Goal: Information Seeking & Learning: Learn about a topic

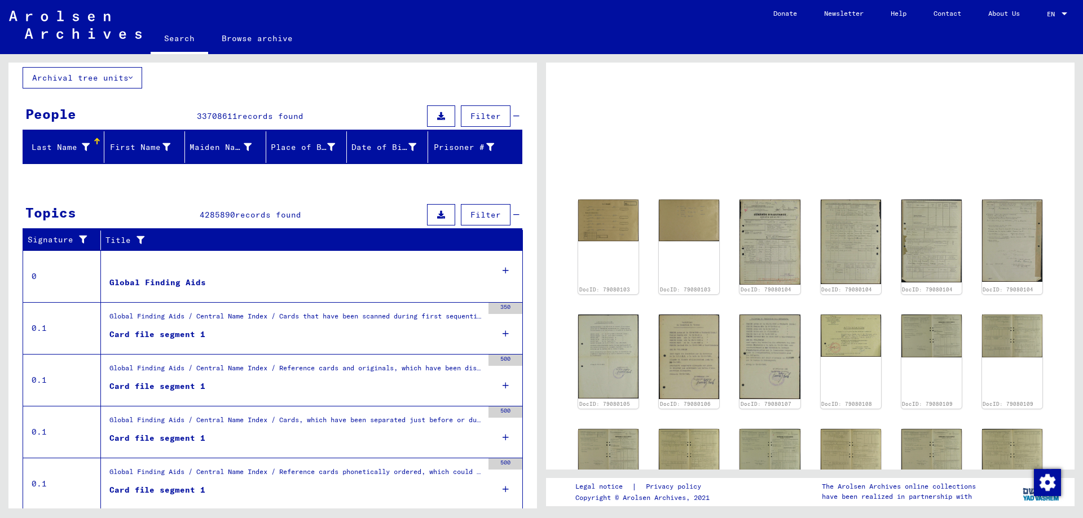
scroll to position [100, 0]
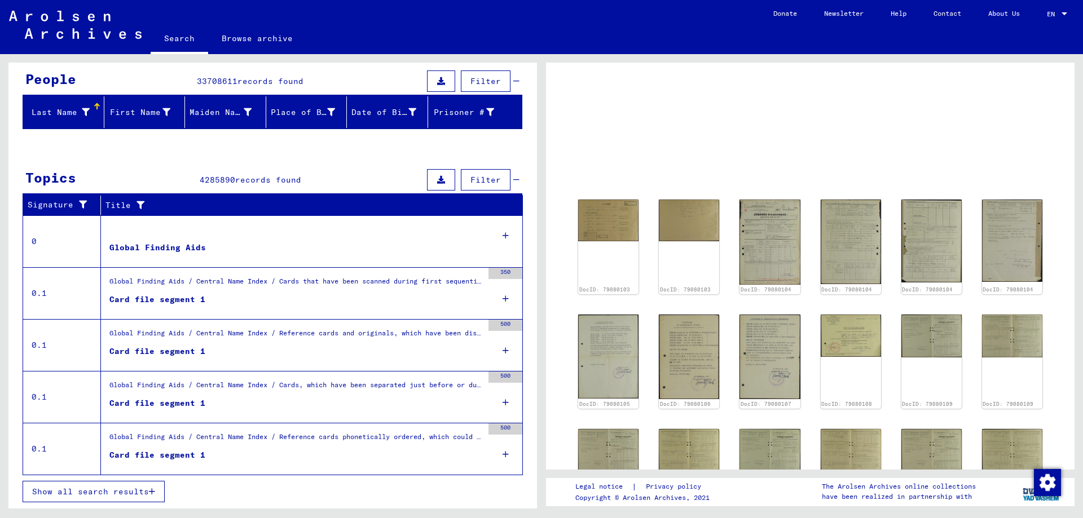
click at [308, 258] on figure "Global Finding Aids" at bounding box center [295, 250] width 373 height 17
click at [183, 238] on figure at bounding box center [295, 232] width 373 height 17
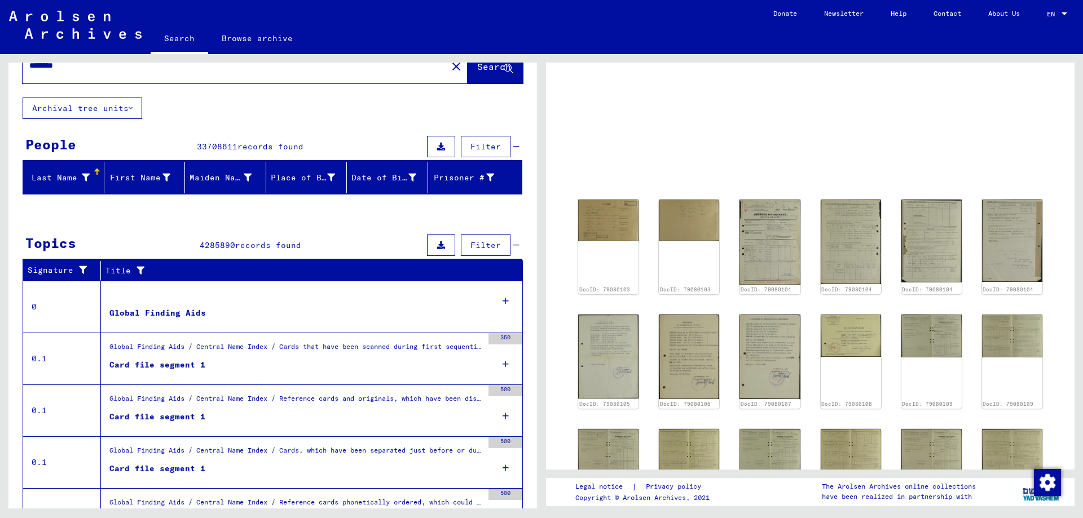
scroll to position [0, 0]
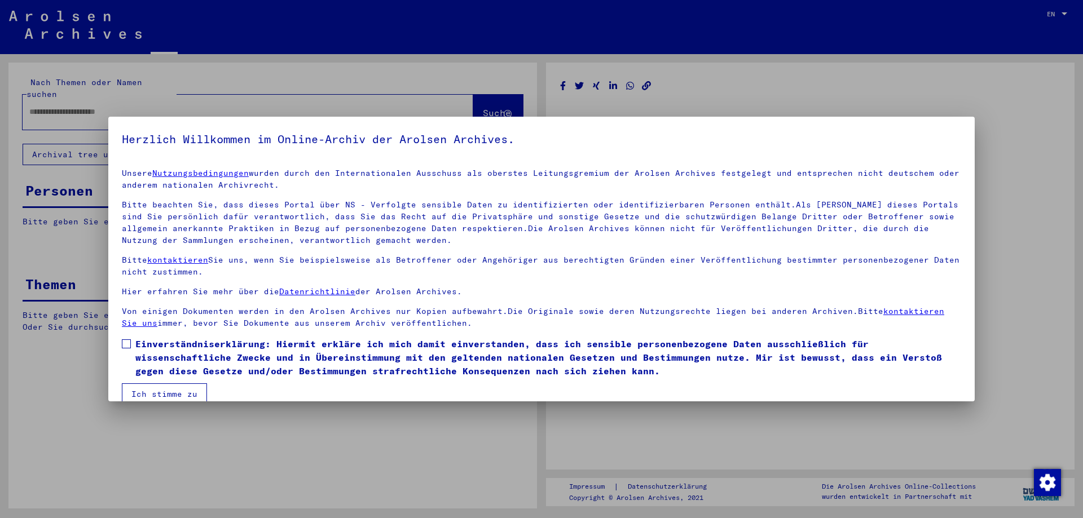
type input "********"
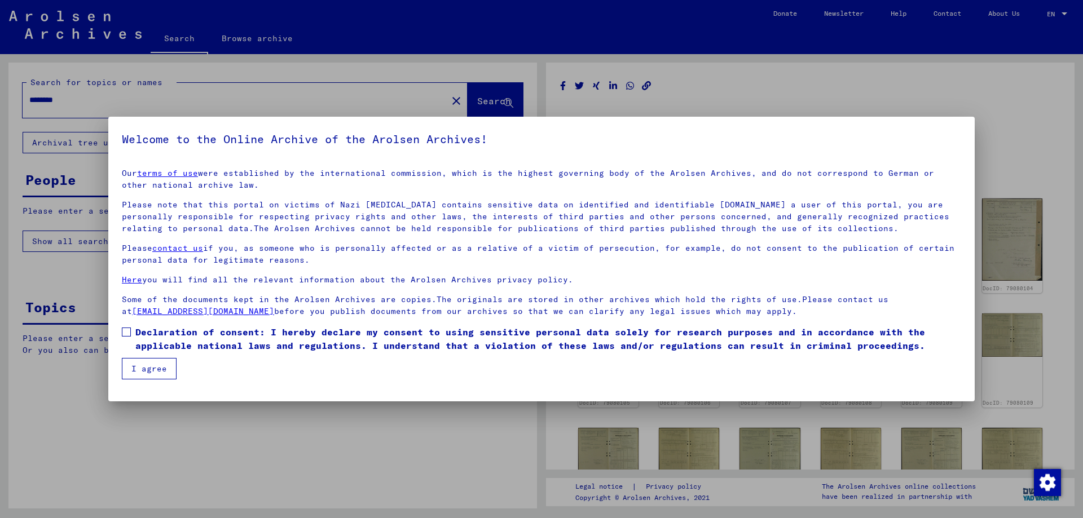
click at [160, 374] on button "I agree" at bounding box center [149, 368] width 55 height 21
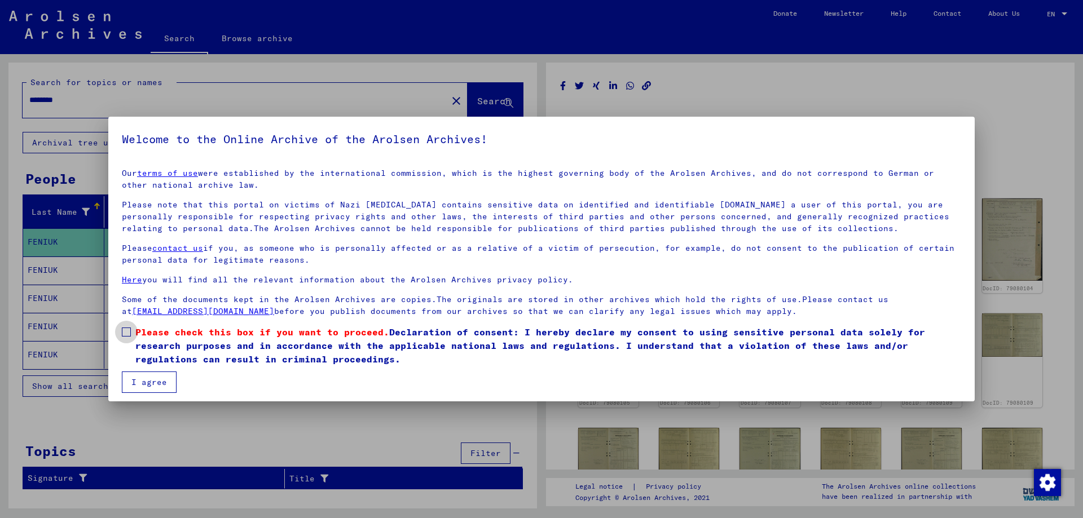
click at [125, 328] on span at bounding box center [126, 332] width 9 height 9
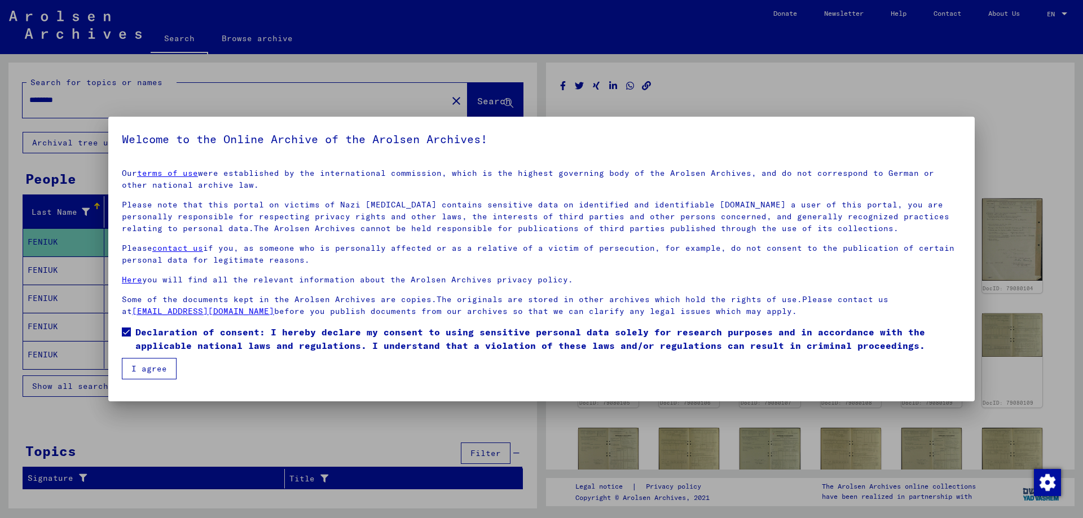
click at [150, 377] on button "I agree" at bounding box center [149, 368] width 55 height 21
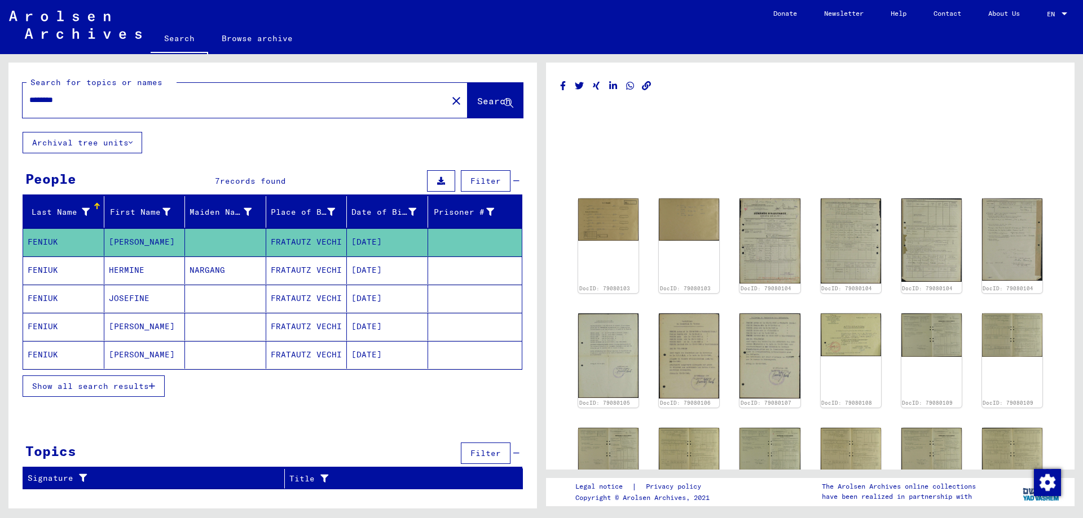
click at [162, 274] on mat-cell "HERMINE" at bounding box center [144, 271] width 81 height 28
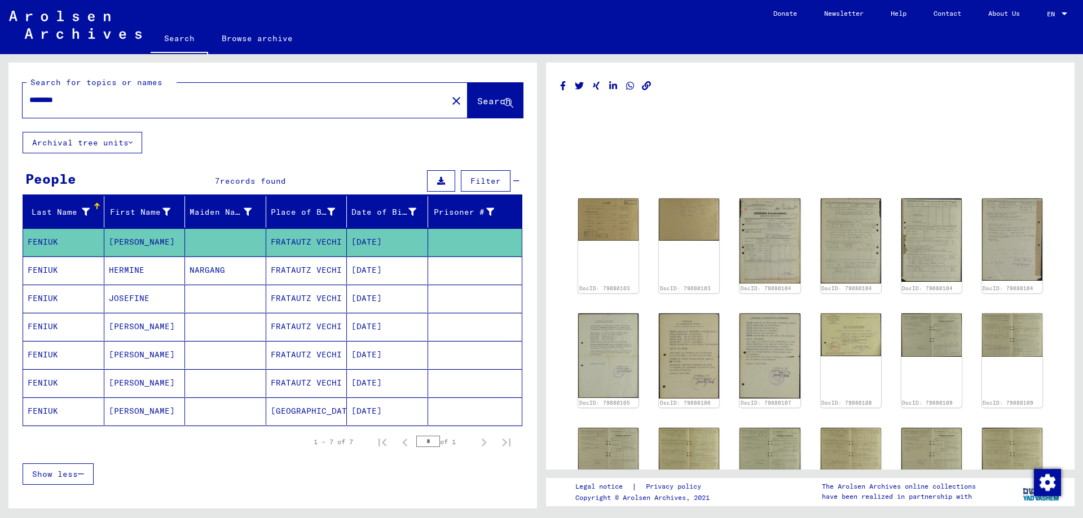
click at [164, 327] on mat-cell "[PERSON_NAME]" at bounding box center [144, 327] width 81 height 28
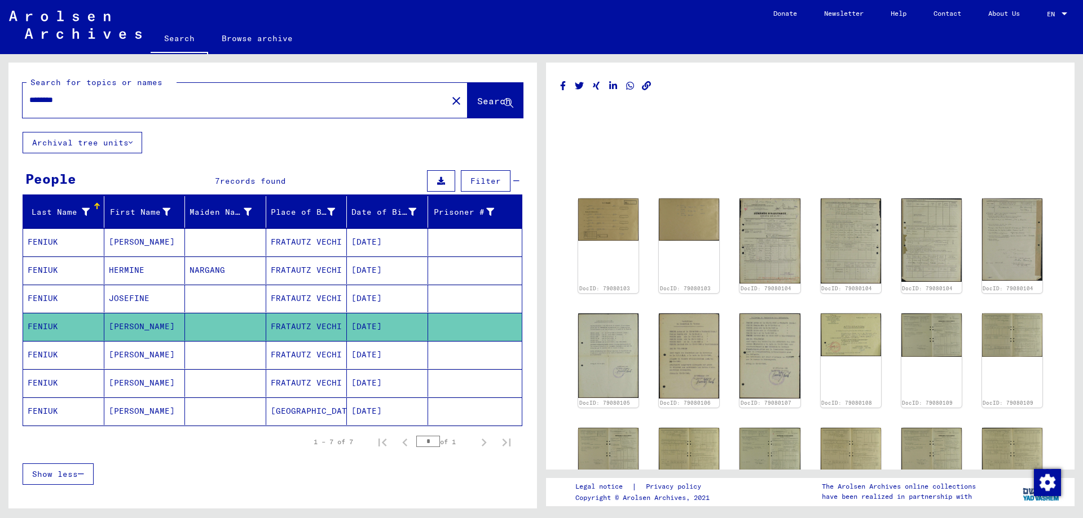
click at [165, 378] on mat-cell "[PERSON_NAME]" at bounding box center [144, 383] width 81 height 28
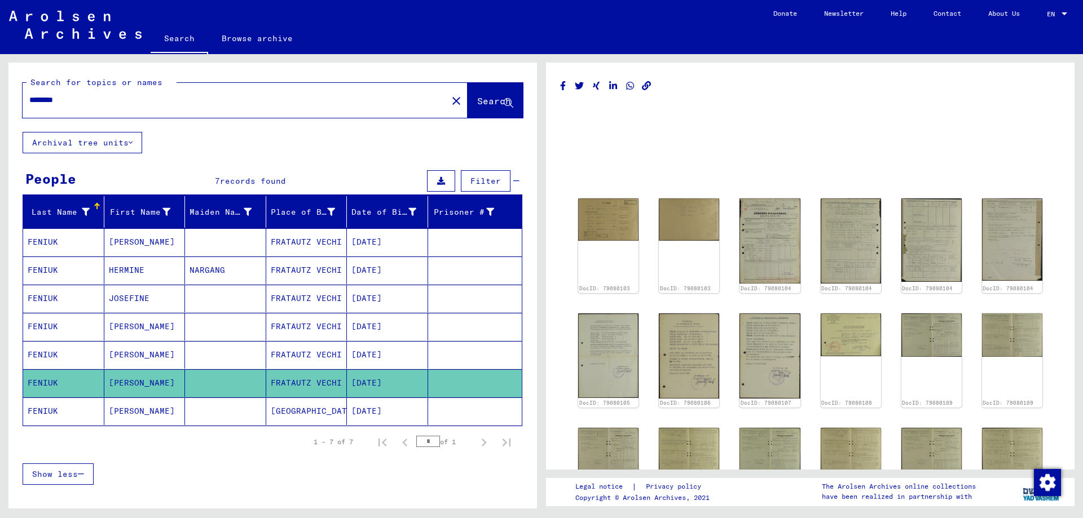
click at [161, 377] on mat-cell "[PERSON_NAME]" at bounding box center [144, 383] width 81 height 28
click at [602, 223] on img at bounding box center [608, 218] width 64 height 44
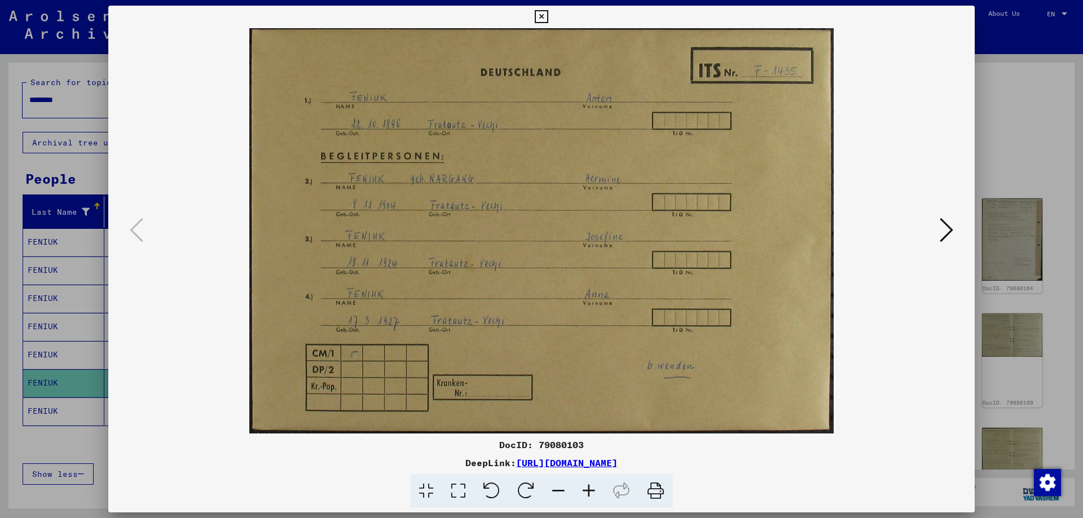
click at [946, 225] on icon at bounding box center [946, 230] width 14 height 27
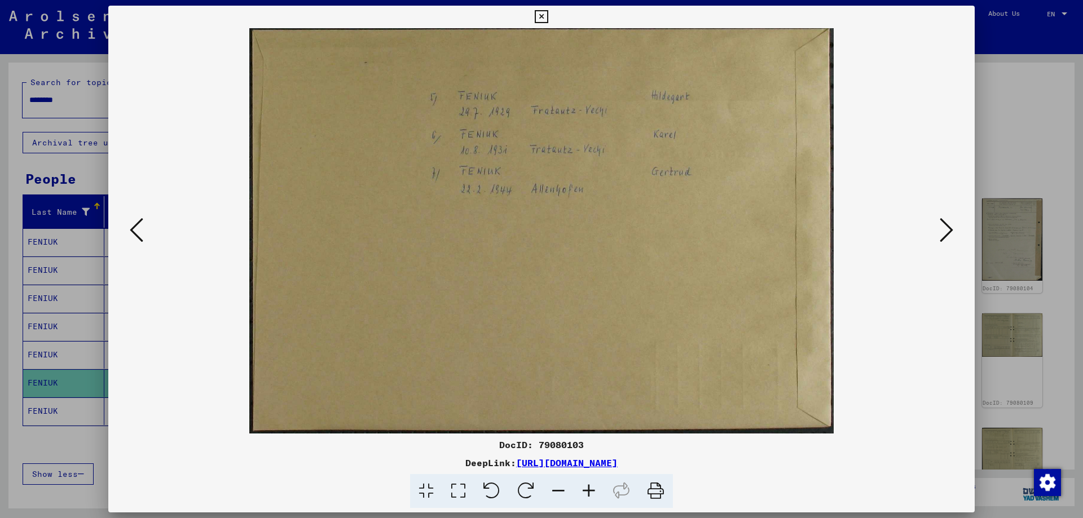
click at [948, 239] on icon at bounding box center [946, 230] width 14 height 27
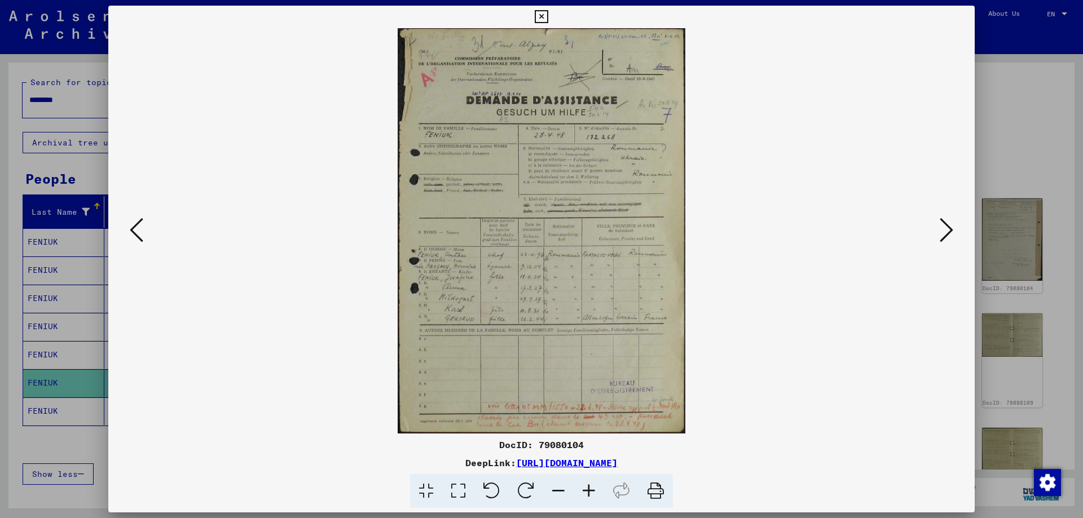
click at [946, 235] on icon at bounding box center [946, 230] width 14 height 27
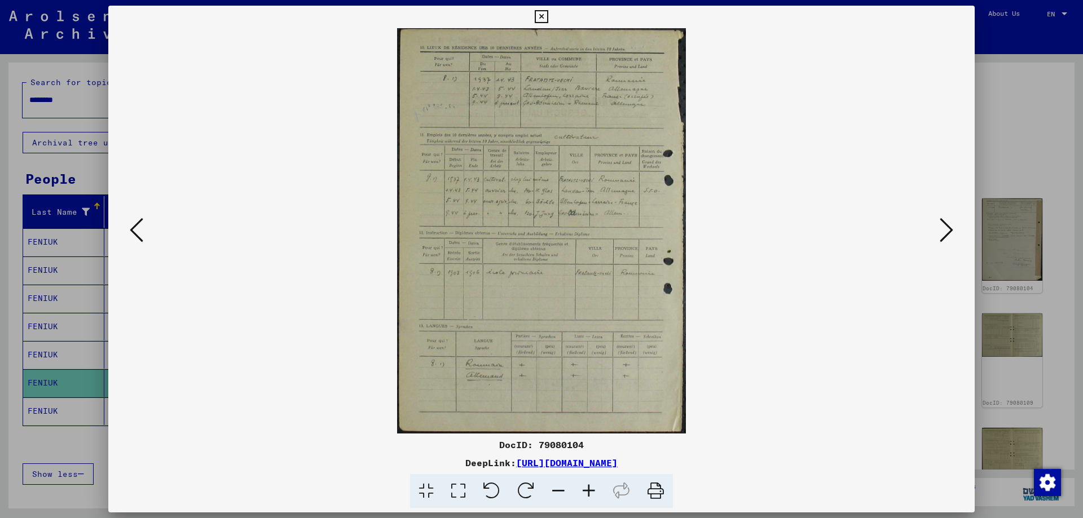
click at [946, 235] on icon at bounding box center [946, 230] width 14 height 27
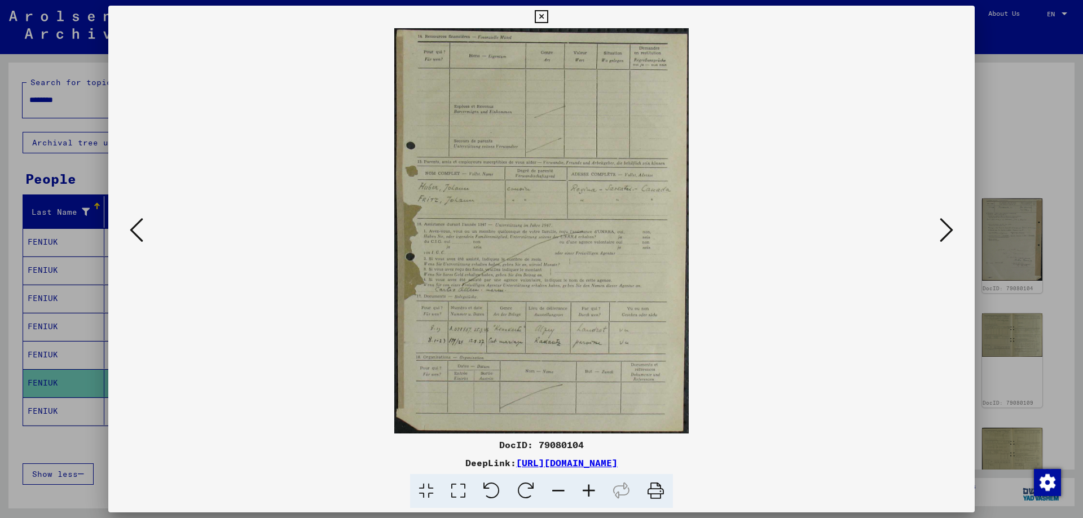
click at [946, 235] on icon at bounding box center [946, 230] width 14 height 27
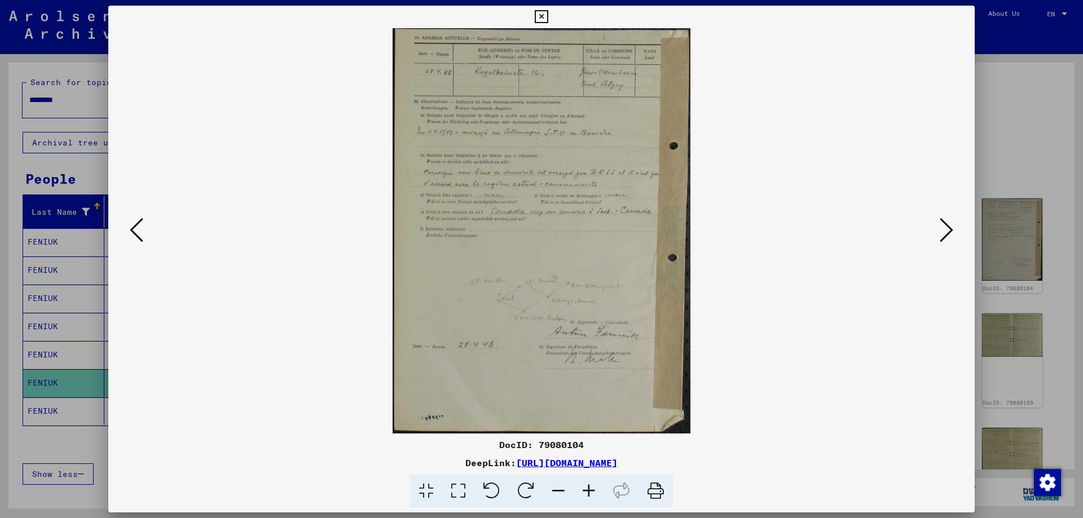
click at [946, 235] on icon at bounding box center [946, 230] width 14 height 27
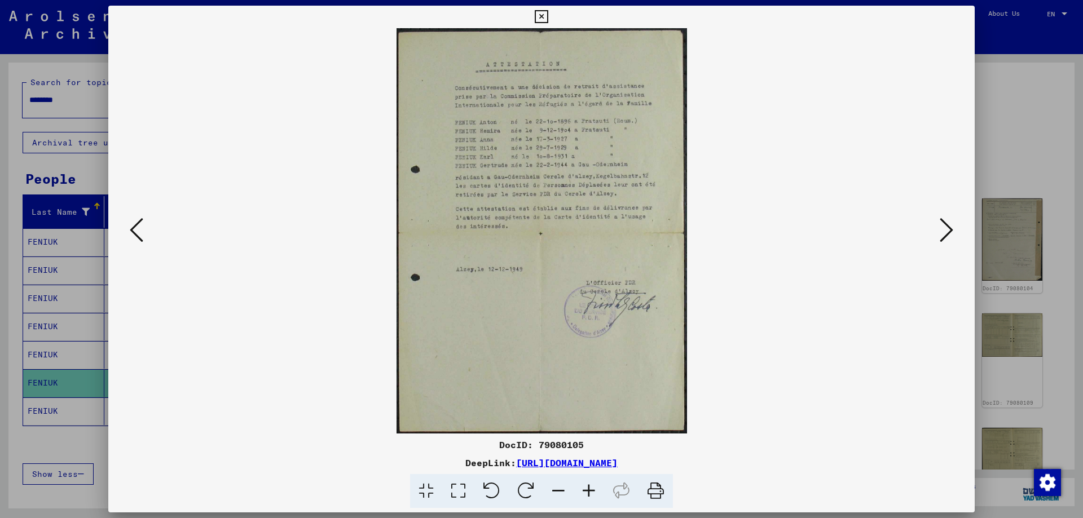
click at [946, 235] on icon at bounding box center [946, 230] width 14 height 27
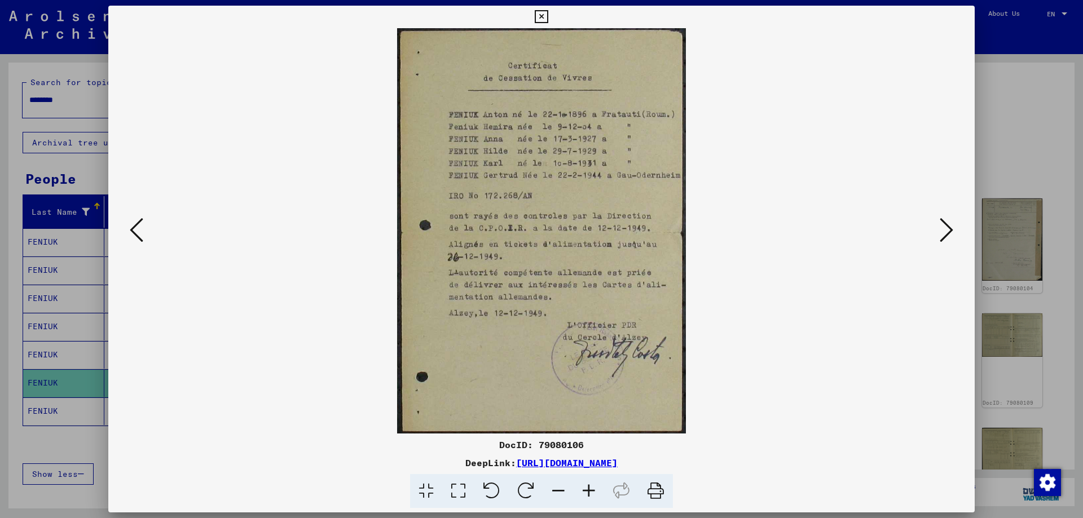
click at [946, 235] on icon at bounding box center [946, 230] width 14 height 27
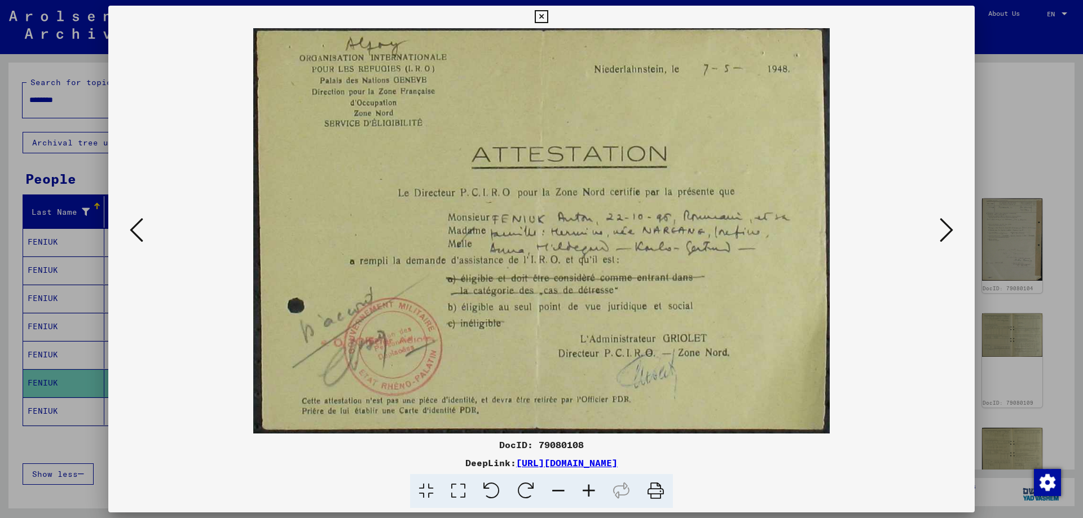
click at [946, 235] on icon at bounding box center [946, 230] width 14 height 27
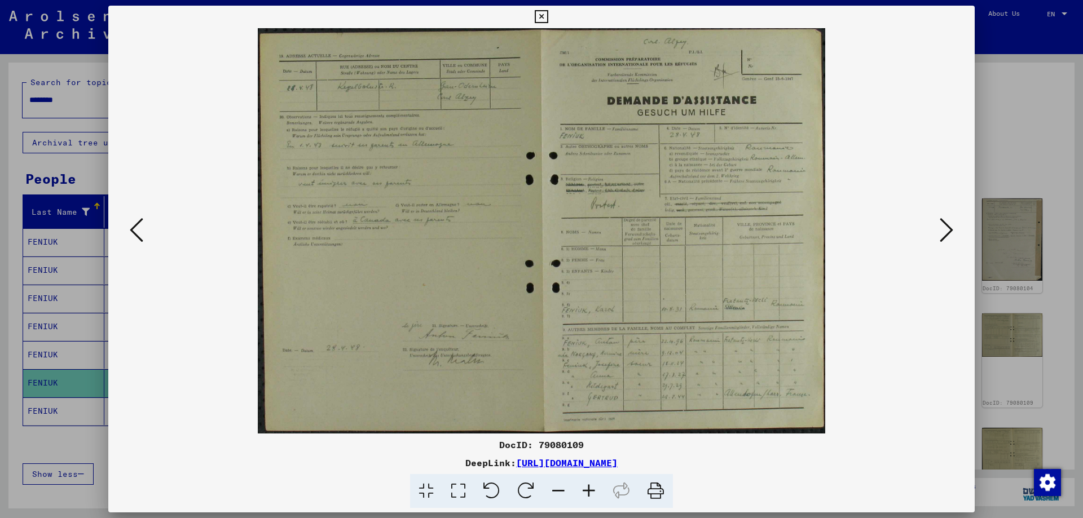
click at [946, 235] on icon at bounding box center [946, 230] width 14 height 27
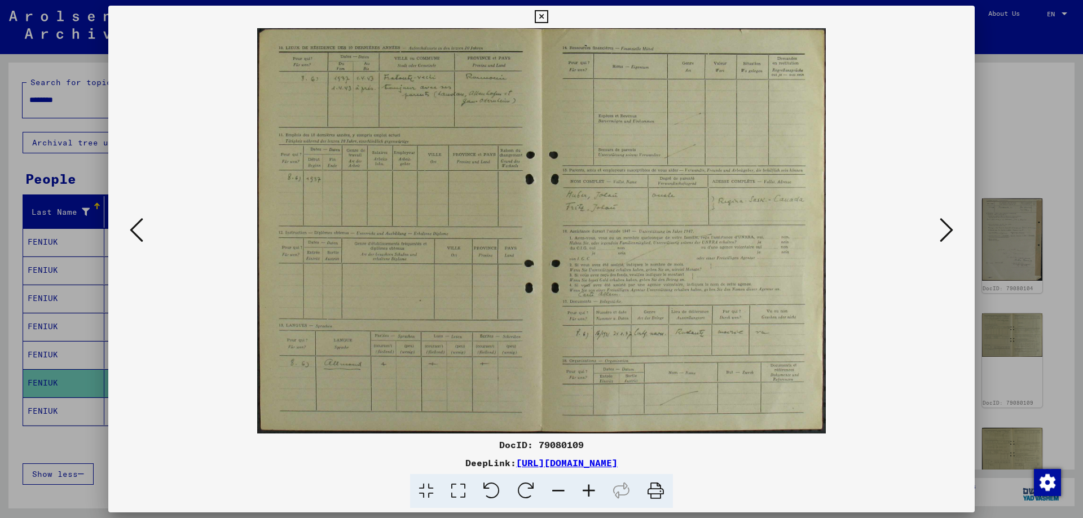
click at [946, 235] on icon at bounding box center [946, 230] width 14 height 27
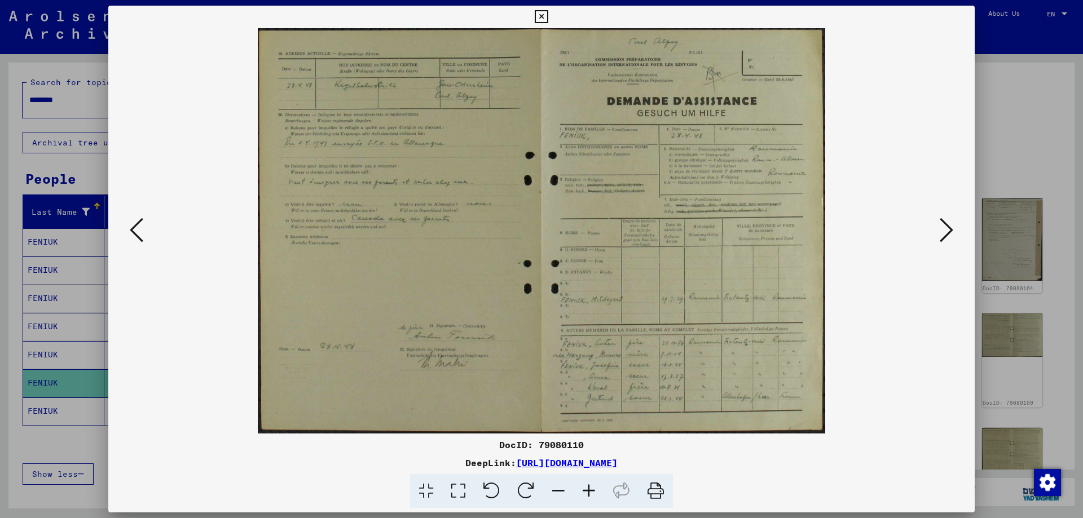
click at [946, 235] on icon at bounding box center [946, 230] width 14 height 27
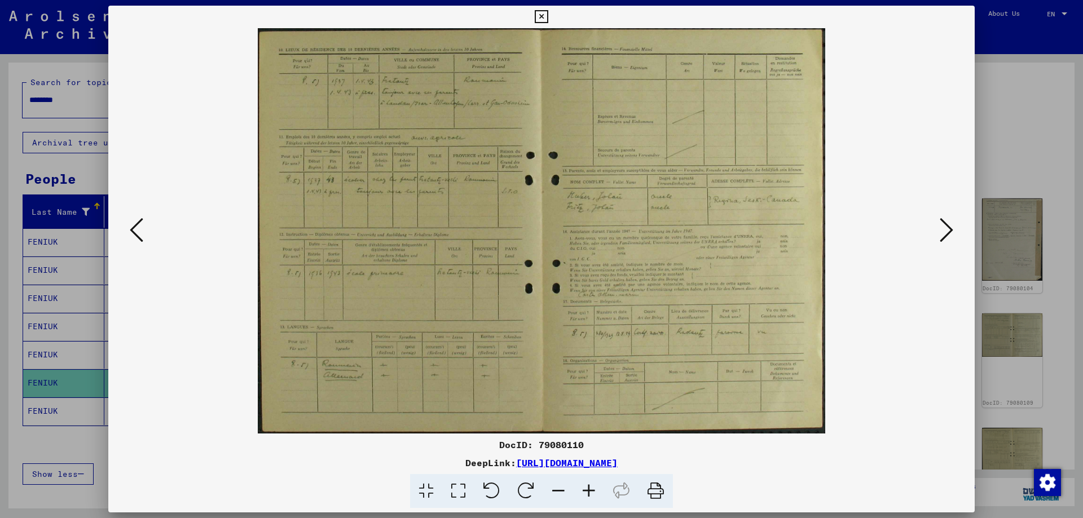
click at [946, 235] on icon at bounding box center [946, 230] width 14 height 27
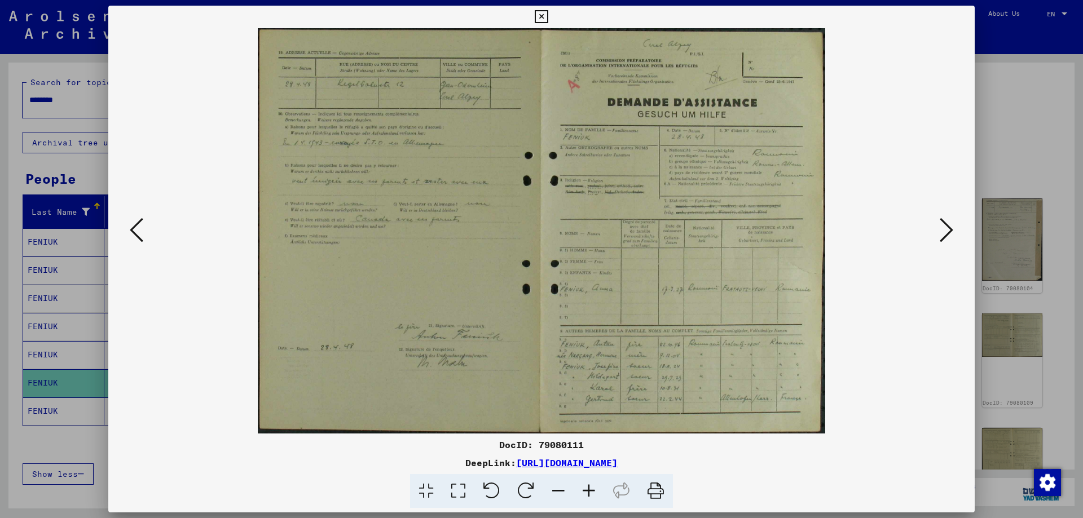
click at [946, 235] on icon at bounding box center [946, 230] width 14 height 27
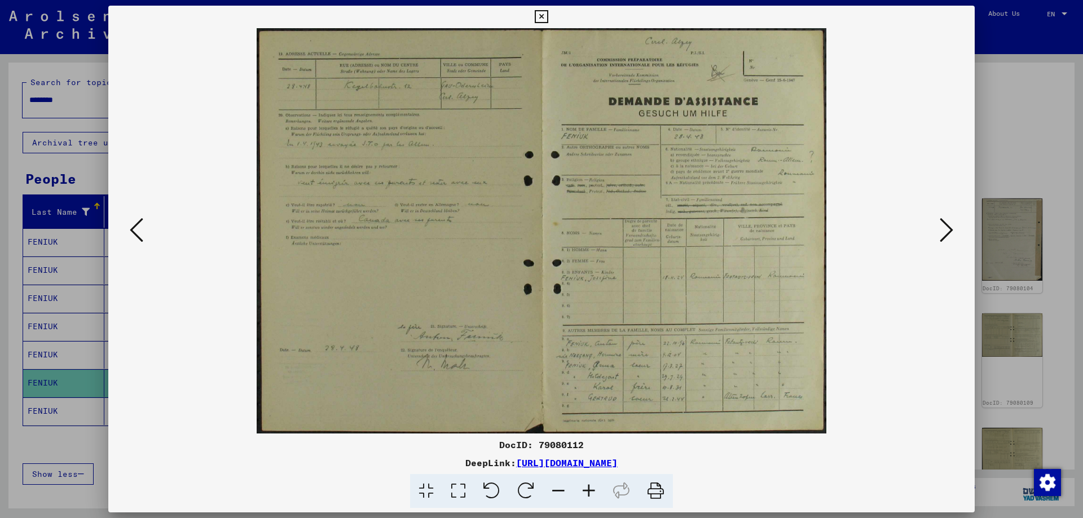
click at [946, 235] on icon at bounding box center [946, 230] width 14 height 27
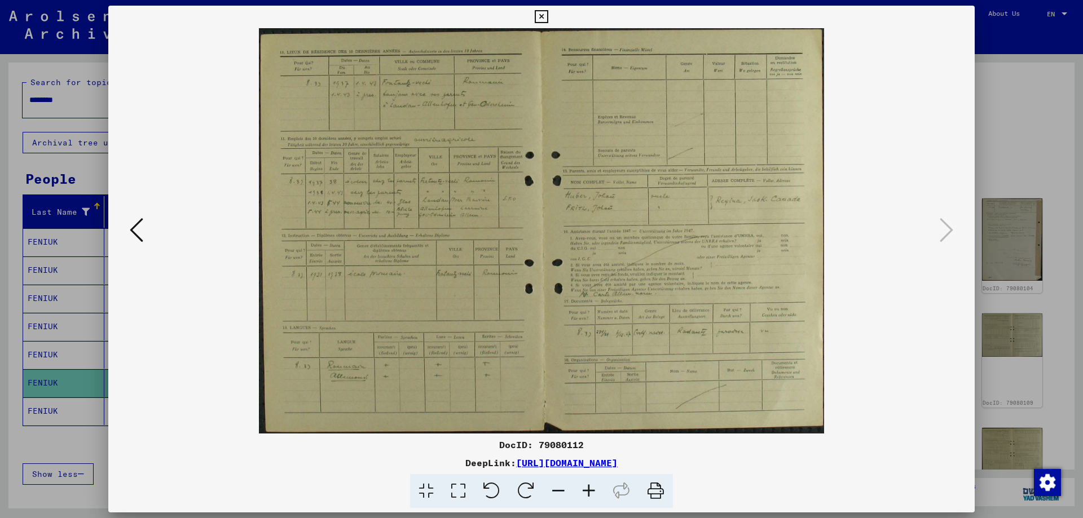
click at [611, 140] on img at bounding box center [541, 230] width 789 height 405
